Goal: Information Seeking & Learning: Learn about a topic

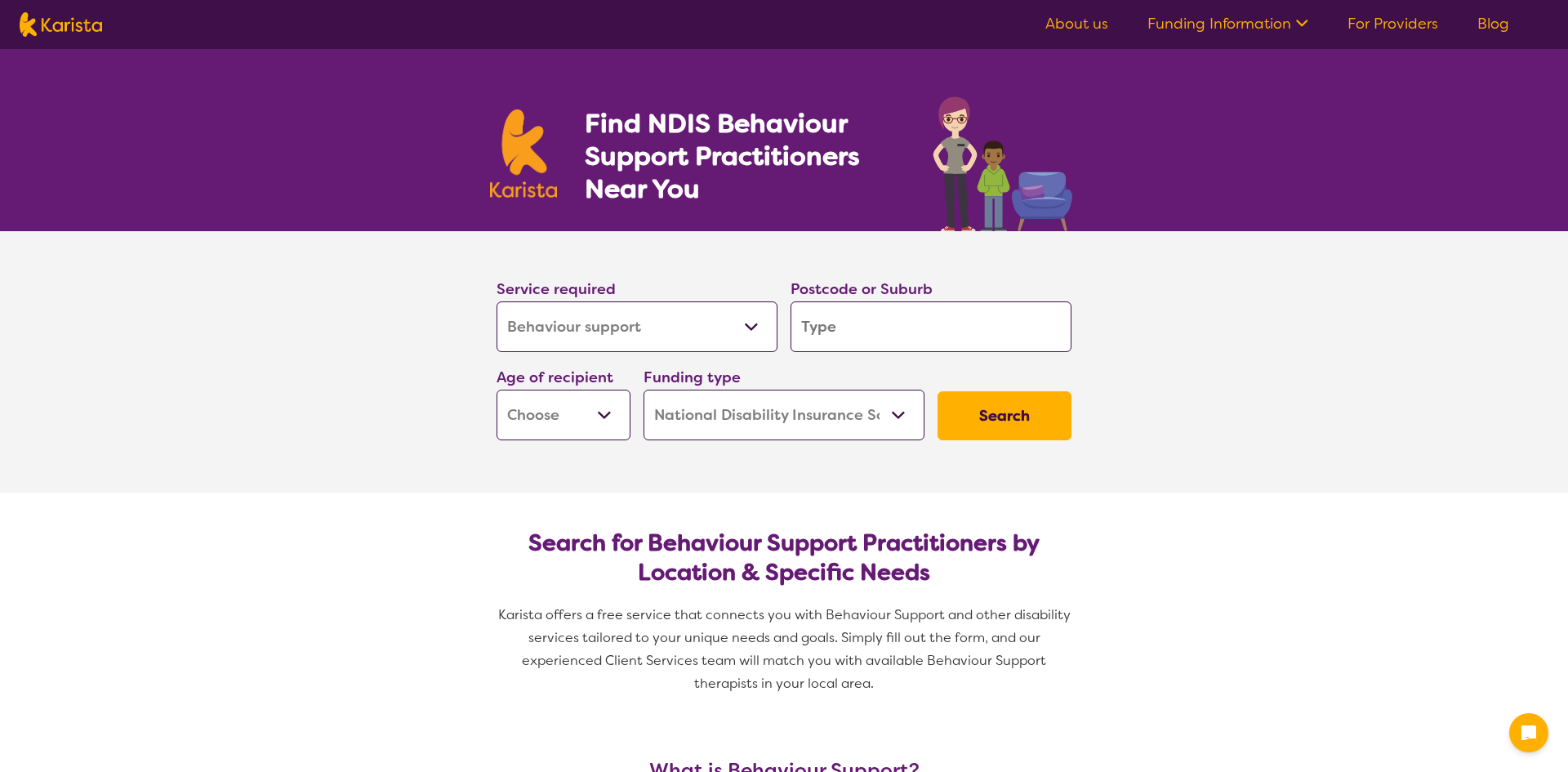
select select "Behaviour support"
select select "NDIS"
select select "Behaviour support"
select select "NDIS"
click at [842, 340] on input "search" at bounding box center [930, 327] width 281 height 51
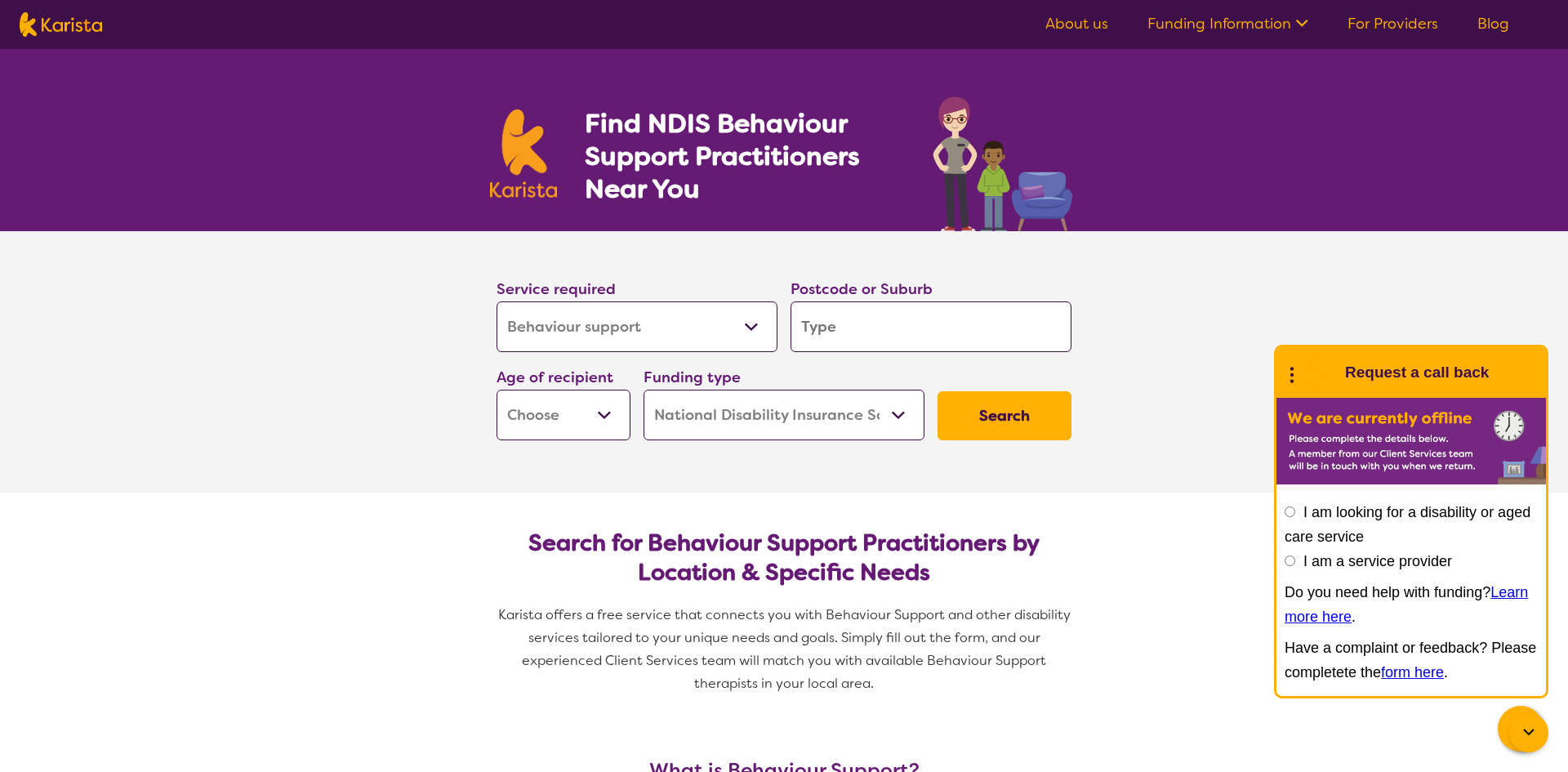
type input "3"
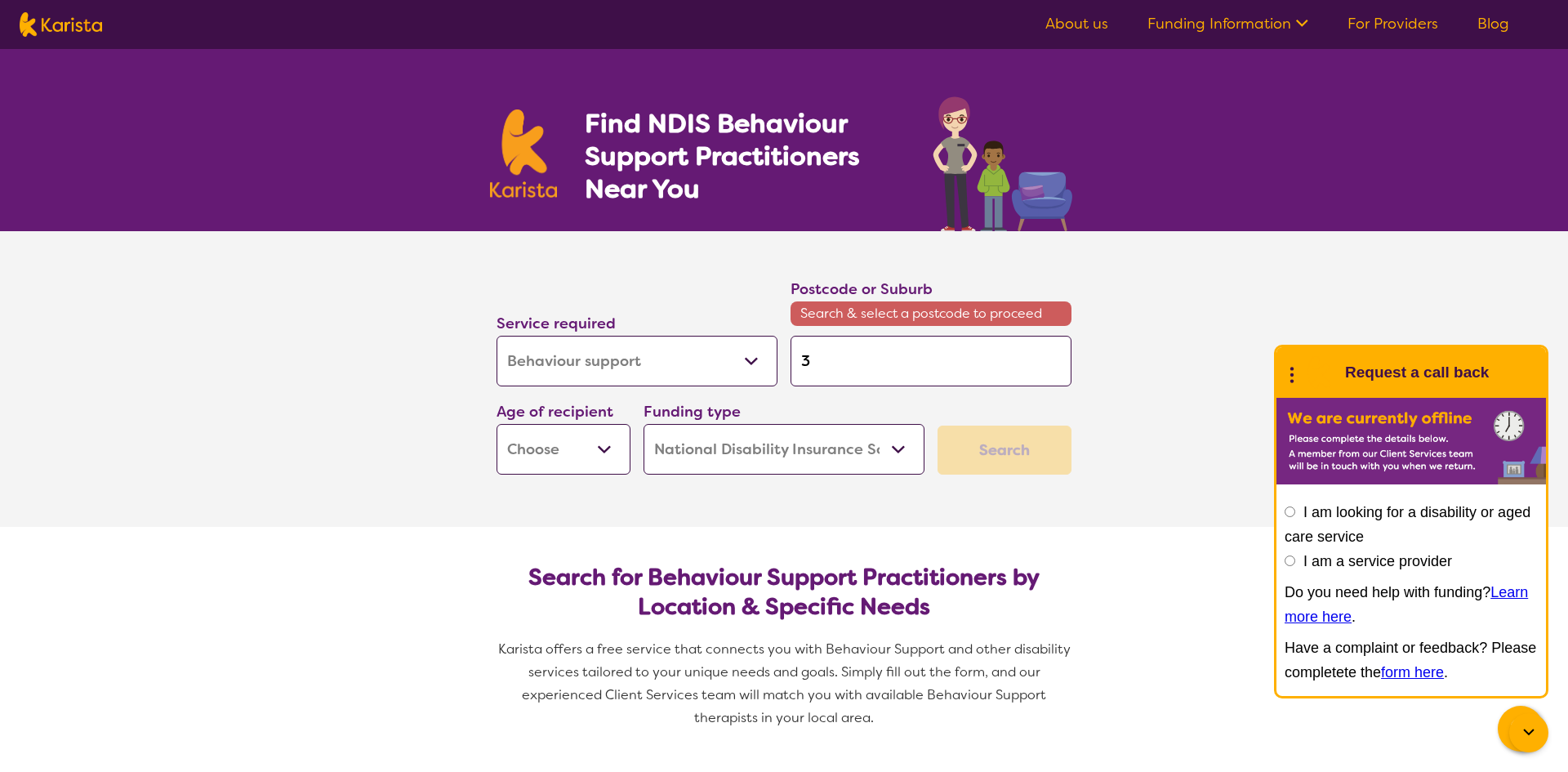
type input "36"
type input "367"
type input "3677"
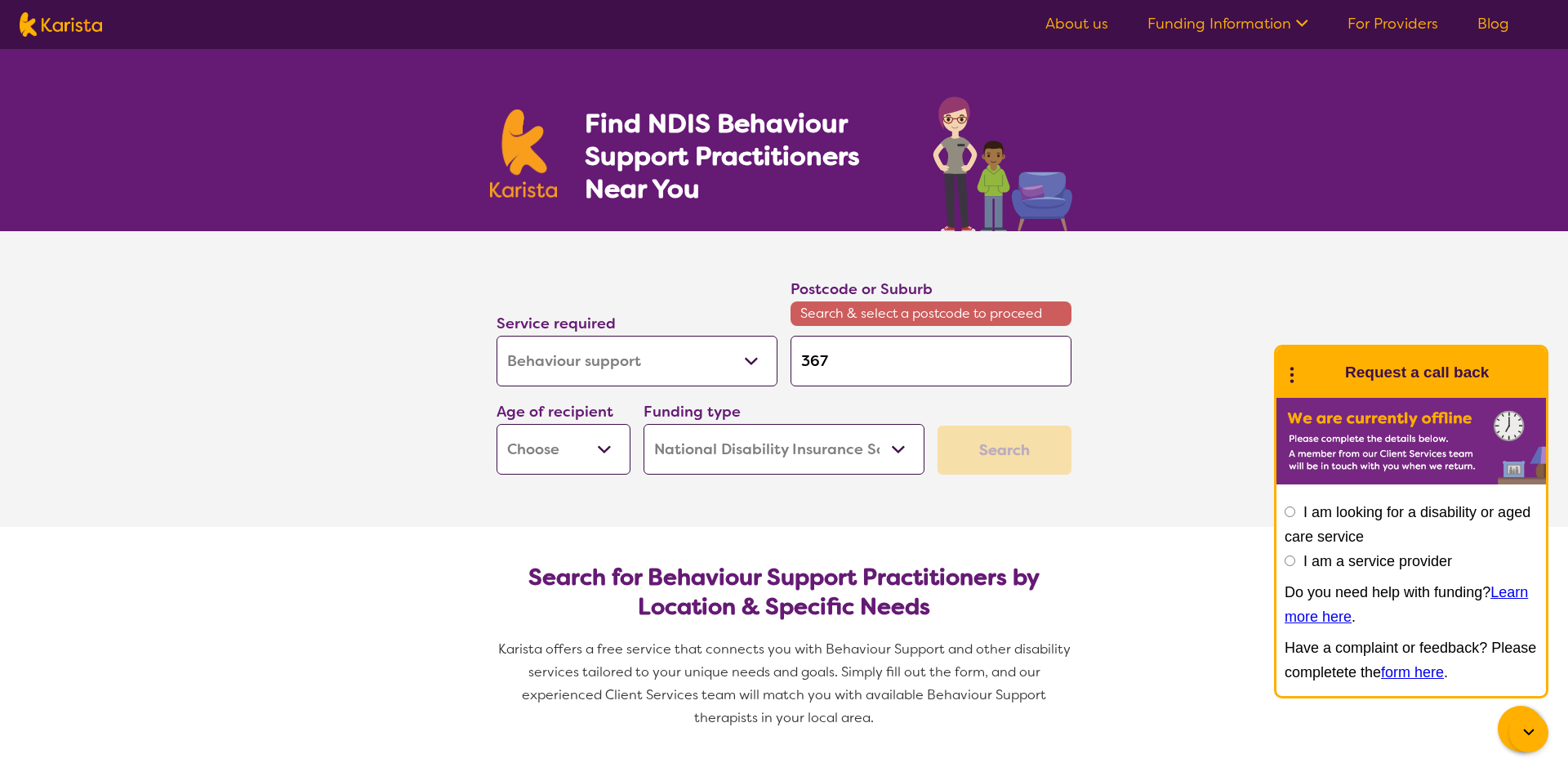
type input "3677"
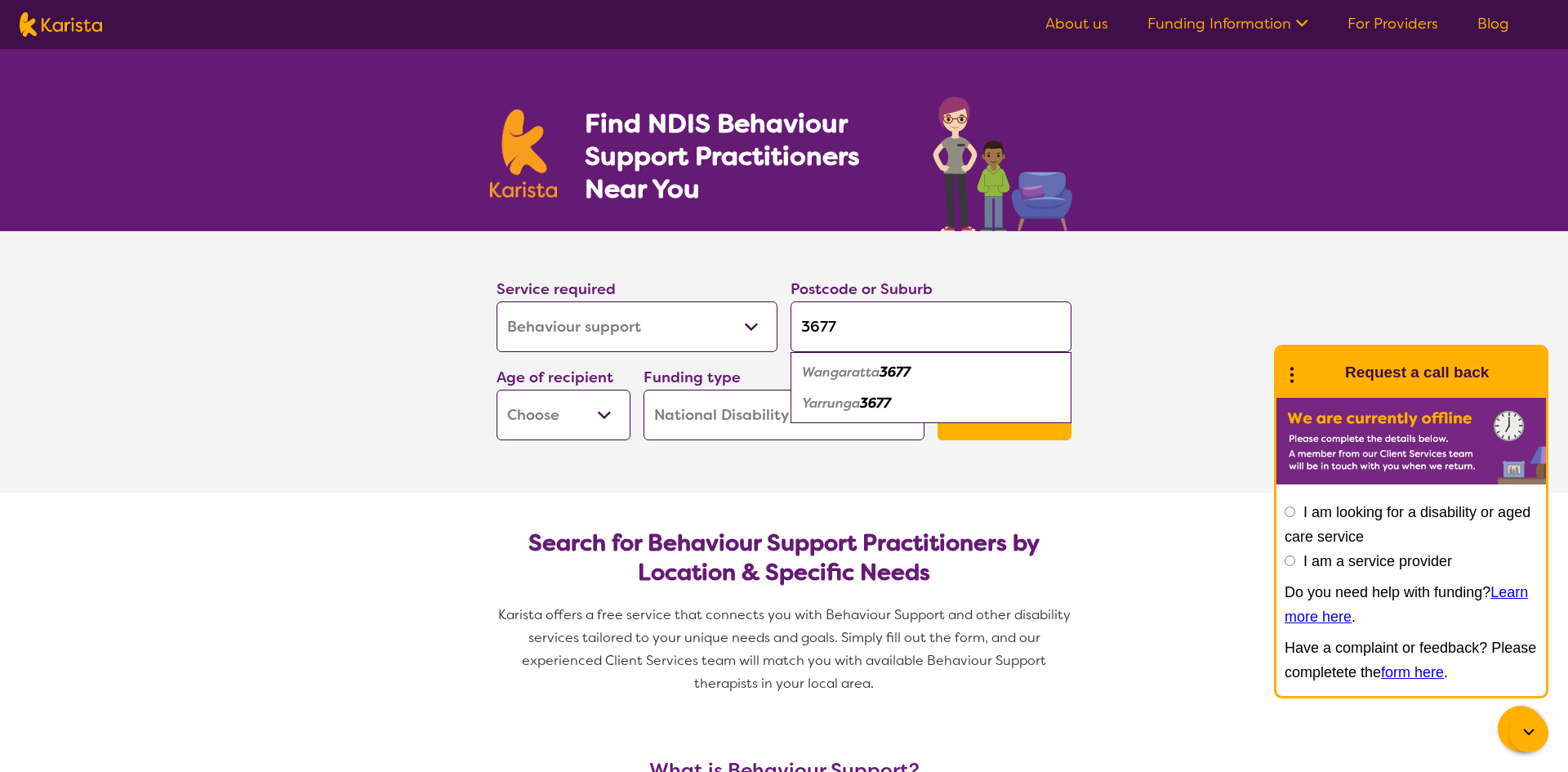
type input "3677"
click at [607, 417] on select "Early Childhood - 0 to 9 Child - 10 to 11 Adolescent - 12 to 17 Adult - 18 to 6…" at bounding box center [563, 415] width 134 height 51
select select "AD"
click at [497, 390] on select "Early Childhood - 0 to 9 Child - 10 to 11 Adolescent - 12 to 17 Adult - 18 to 6…" at bounding box center [563, 415] width 134 height 51
select select "AD"
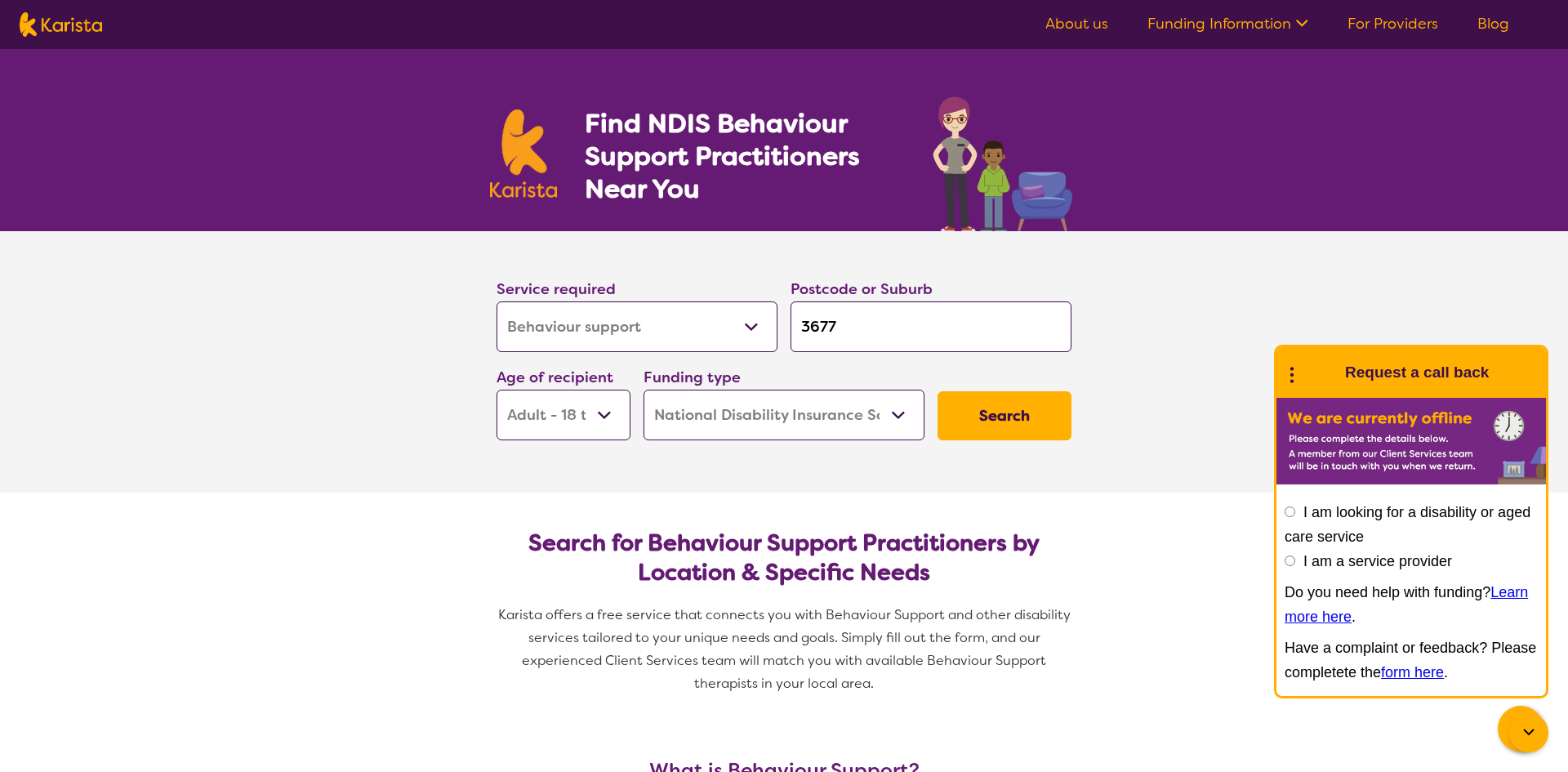
click at [1000, 425] on button "Search" at bounding box center [1005, 416] width 134 height 49
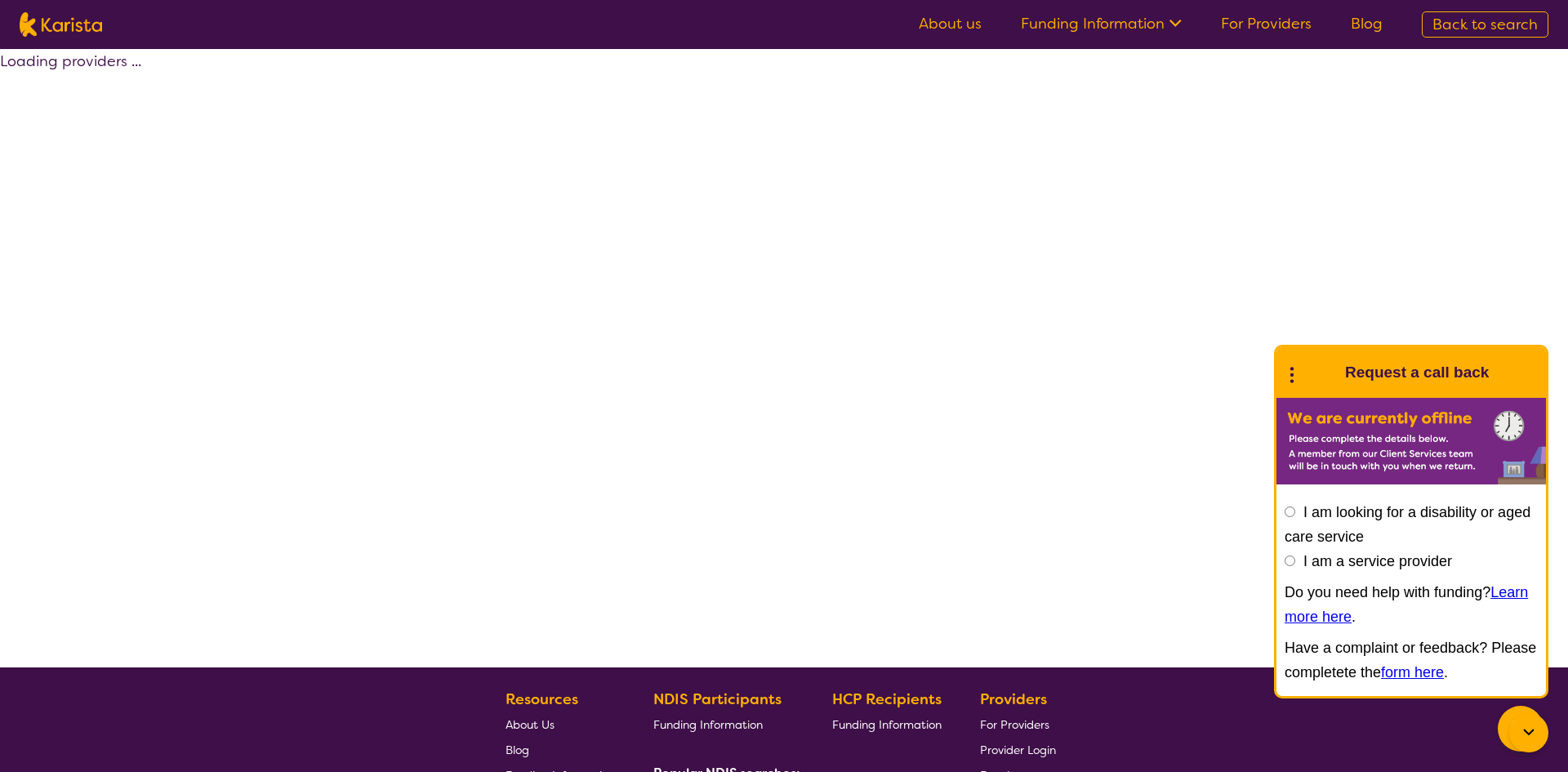
select select "by_score"
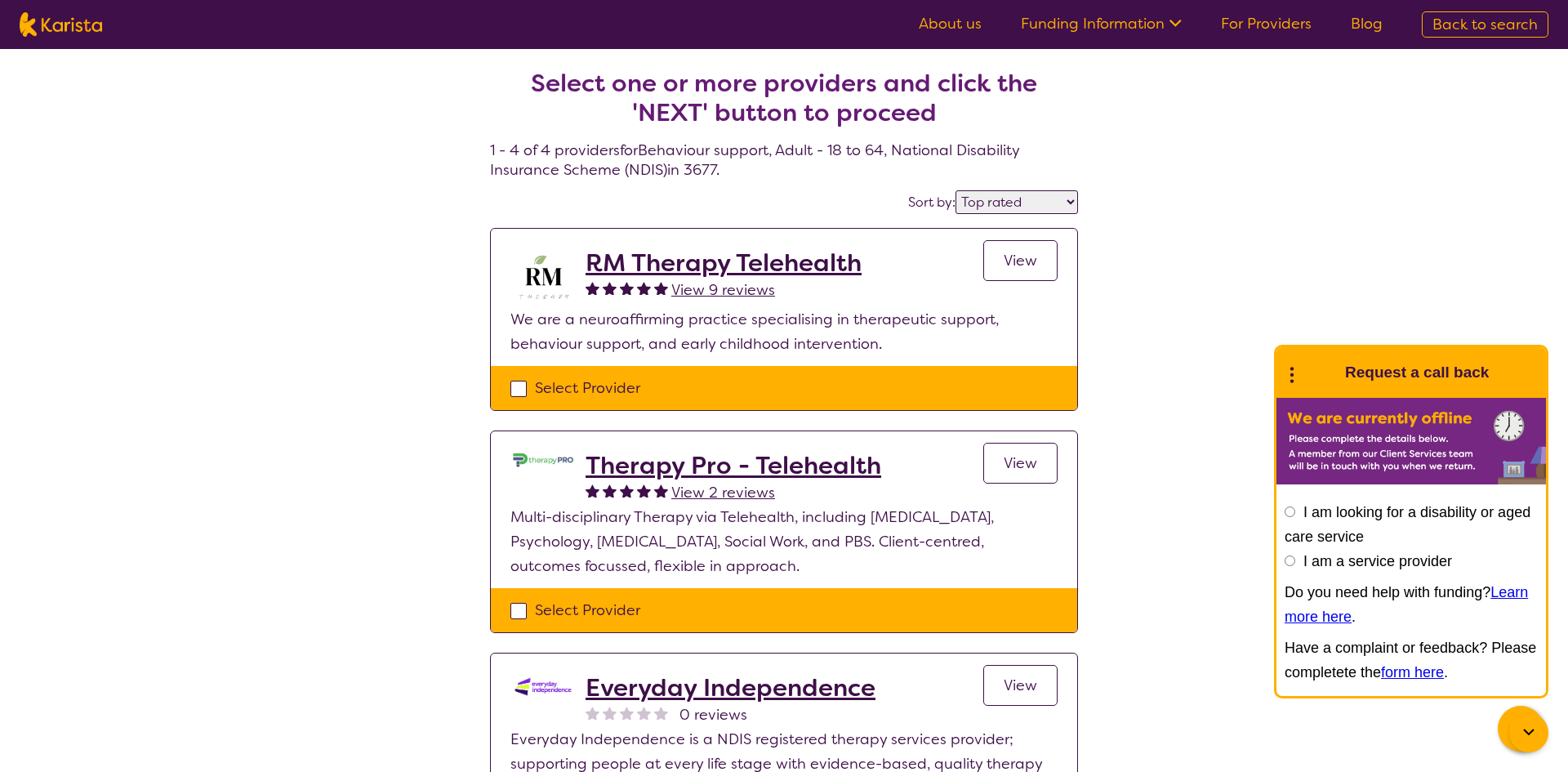
select select "Behaviour support"
select select "AD"
select select "NDIS"
select select "Behaviour support"
select select "AD"
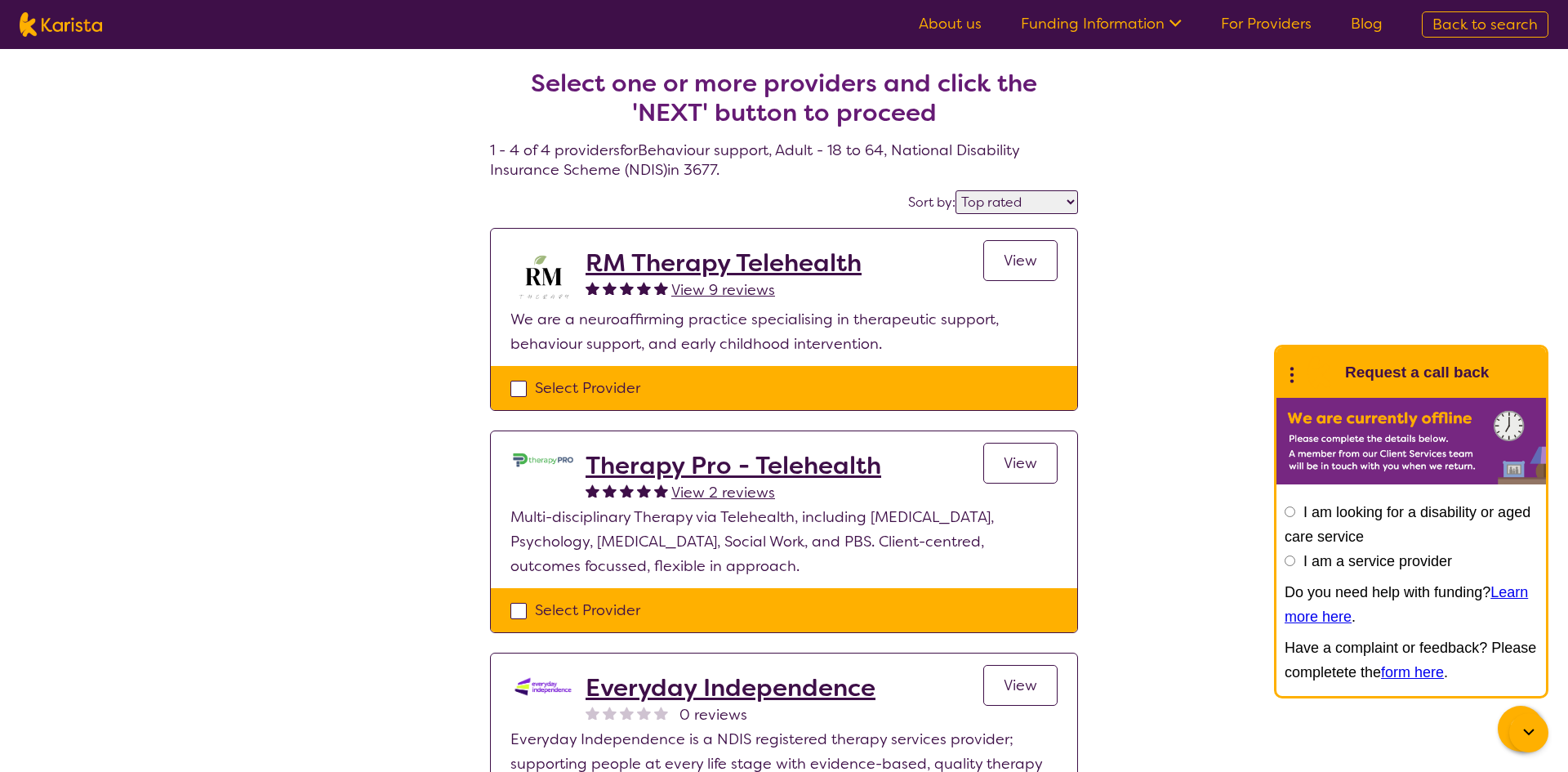
select select "NDIS"
